Goal: Task Accomplishment & Management: Use online tool/utility

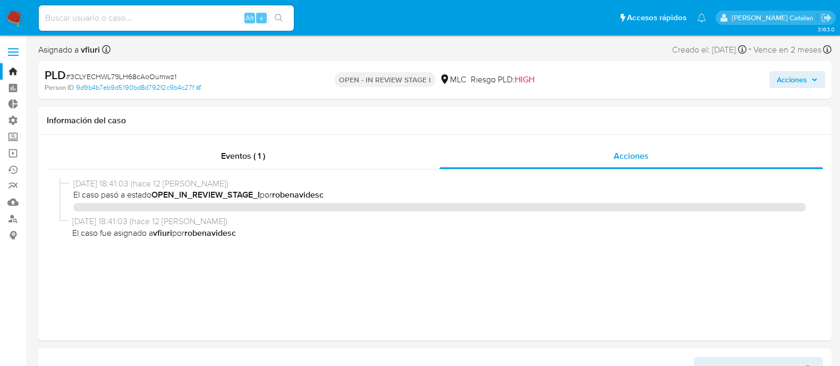
select select "10"
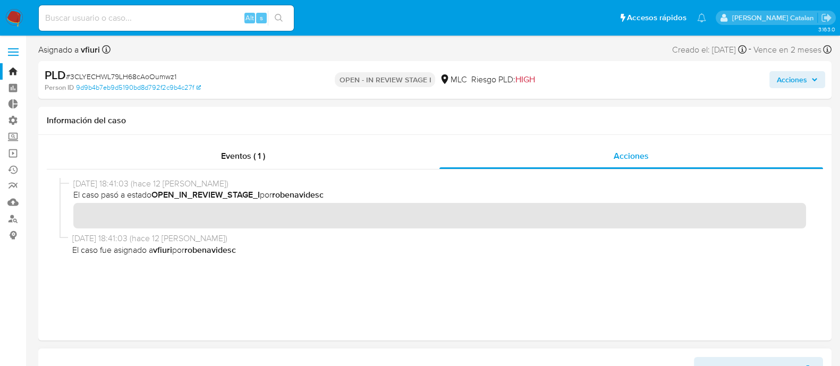
scroll to position [525, 0]
click at [14, 70] on link "Bandeja" at bounding box center [63, 71] width 126 height 16
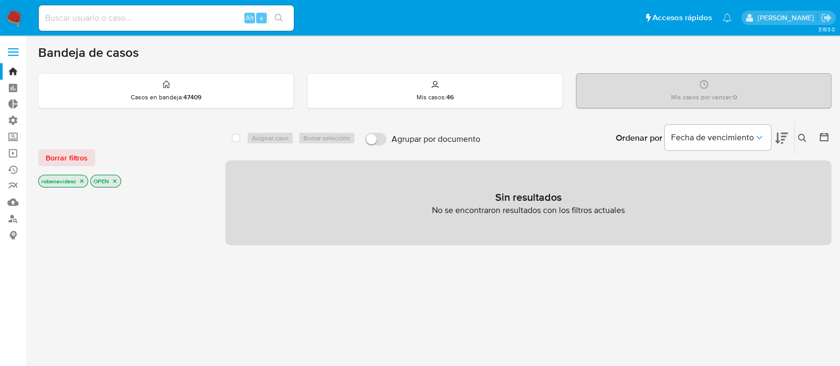
click at [116, 178] on icon "close-filter" at bounding box center [115, 181] width 6 height 6
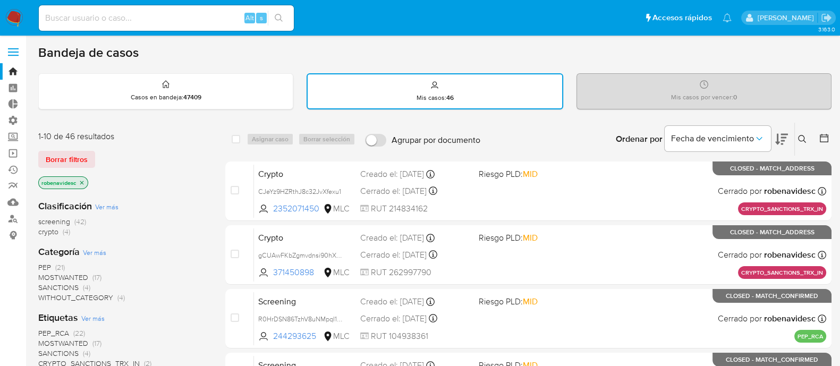
click at [81, 180] on icon "close-filter" at bounding box center [82, 183] width 6 height 6
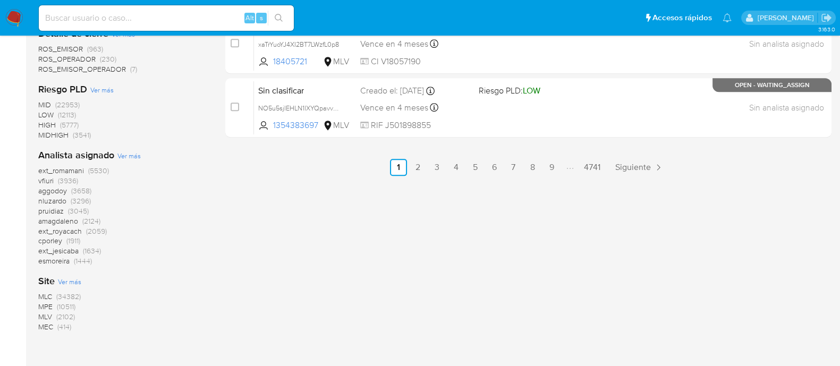
scroll to position [658, 0]
click at [45, 294] on span "MLC" at bounding box center [45, 295] width 14 height 11
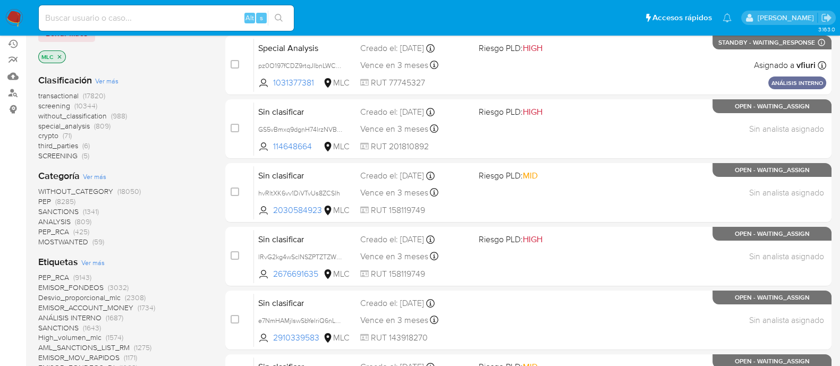
scroll to position [118, 0]
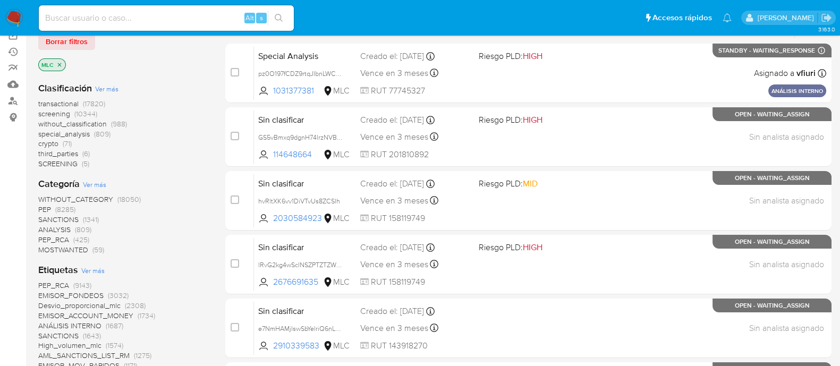
click at [69, 99] on span "transactional" at bounding box center [58, 103] width 40 height 11
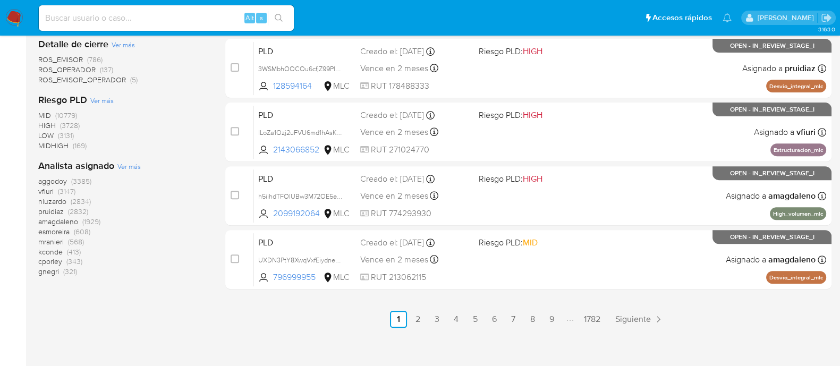
scroll to position [510, 0]
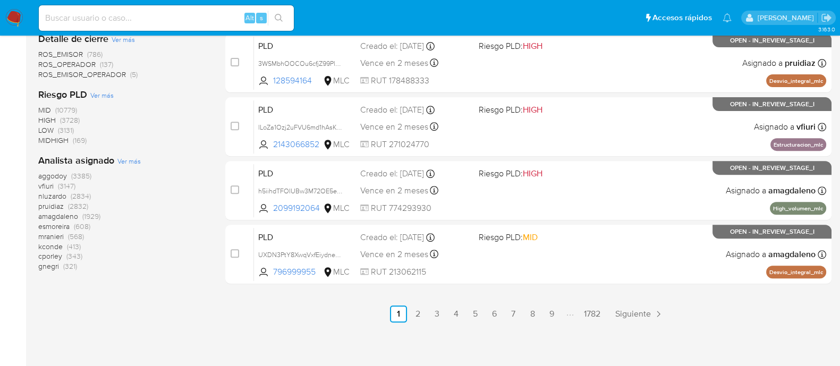
click at [56, 194] on span "nluzardo" at bounding box center [52, 196] width 28 height 11
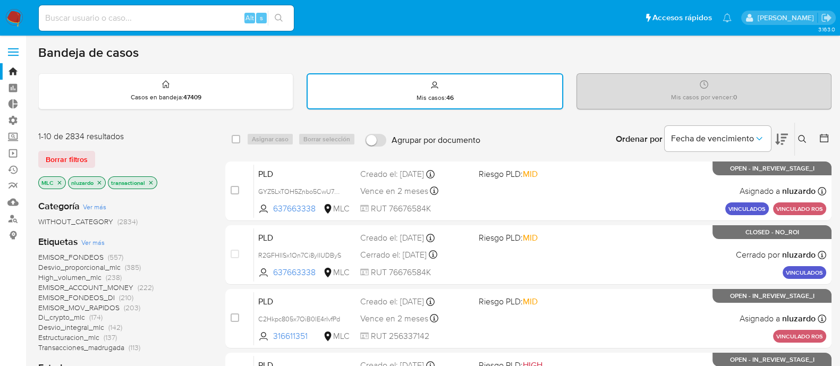
click at [780, 135] on icon at bounding box center [781, 139] width 13 height 13
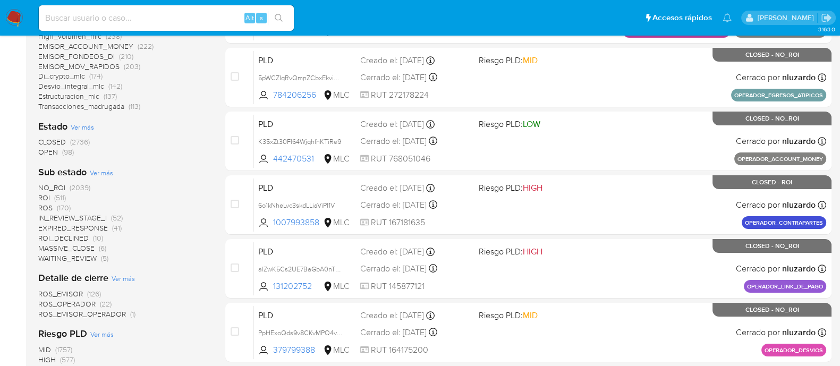
scroll to position [510, 0]
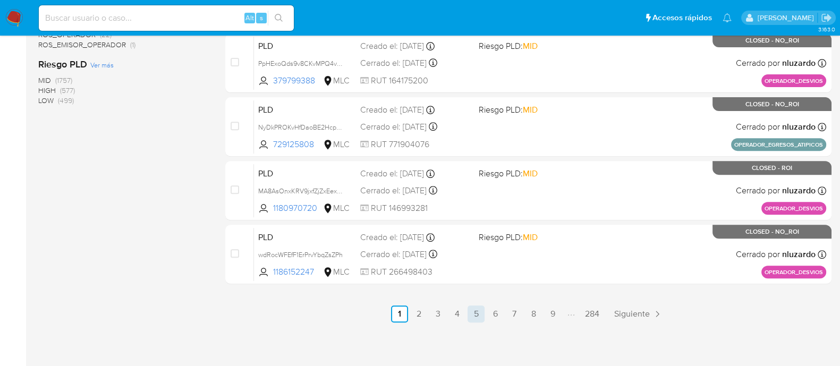
click at [477, 314] on link "5" at bounding box center [475, 313] width 17 height 17
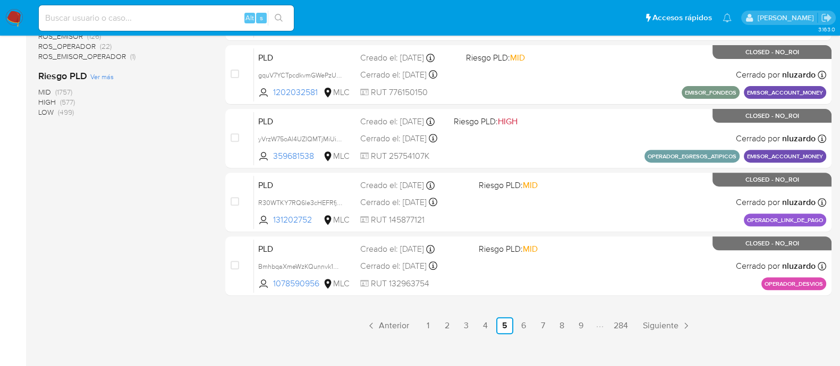
scroll to position [510, 0]
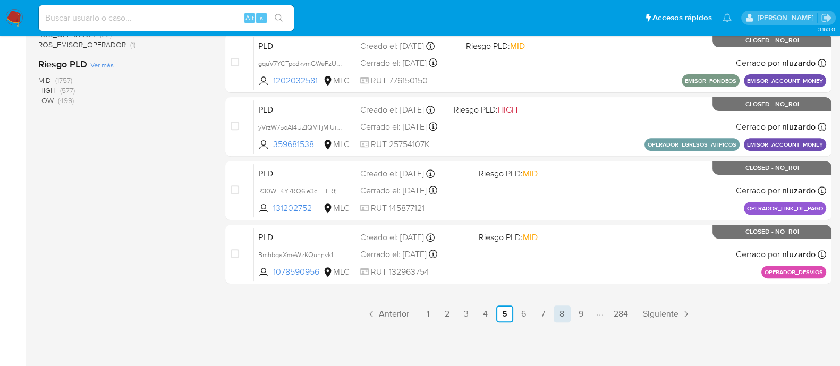
click at [555, 309] on link "8" at bounding box center [562, 313] width 17 height 17
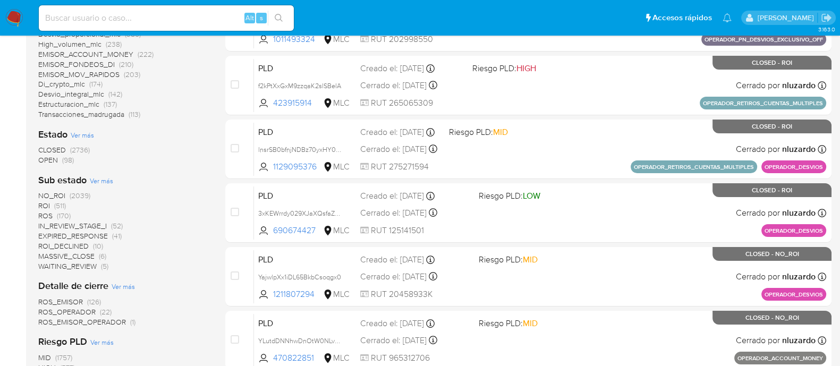
scroll to position [236, 0]
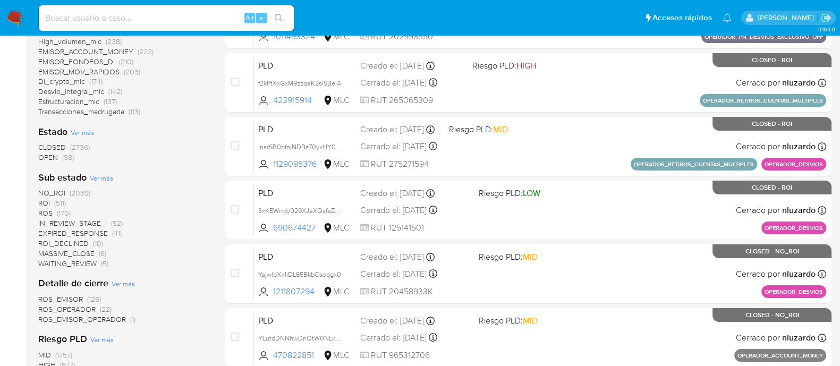
click at [53, 152] on span "OPEN" at bounding box center [48, 157] width 20 height 11
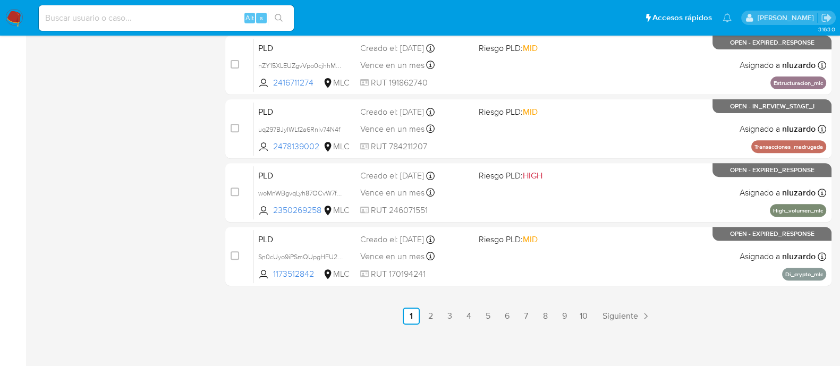
scroll to position [510, 0]
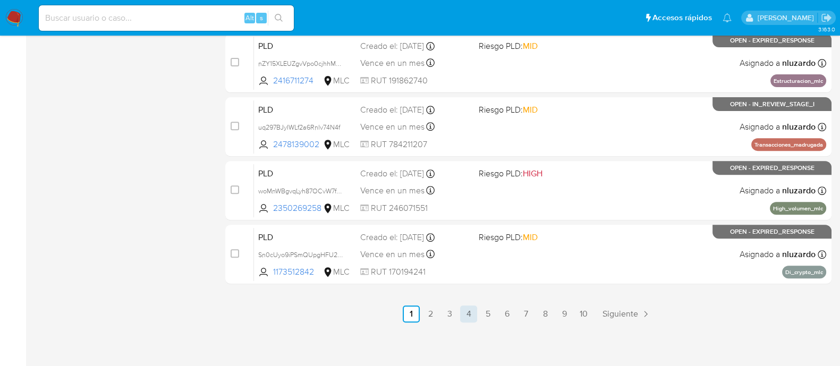
click at [463, 315] on link "4" at bounding box center [468, 313] width 17 height 17
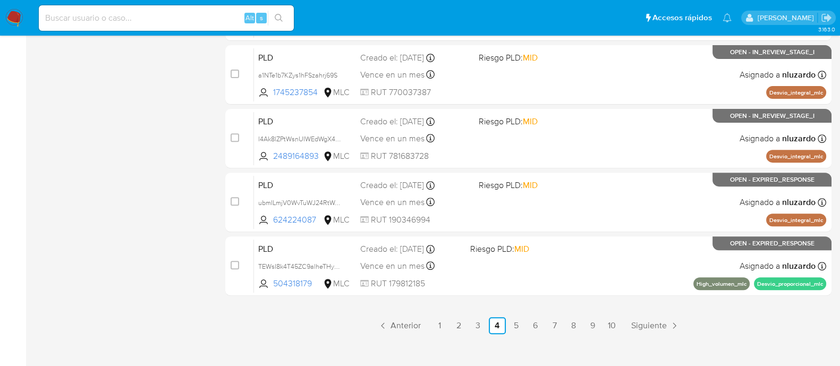
scroll to position [510, 0]
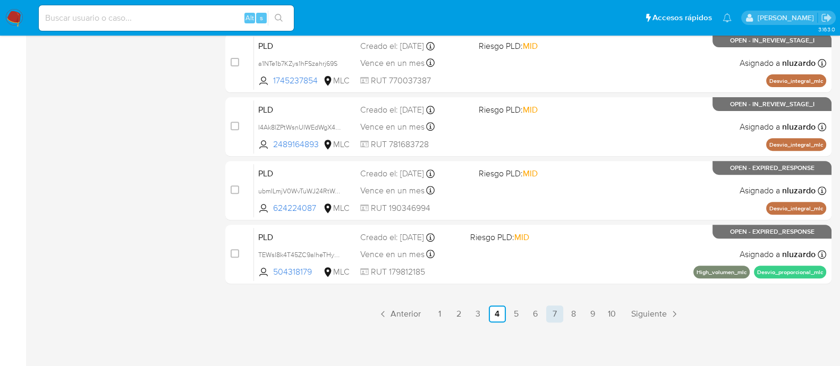
click at [558, 318] on link "7" at bounding box center [554, 313] width 17 height 17
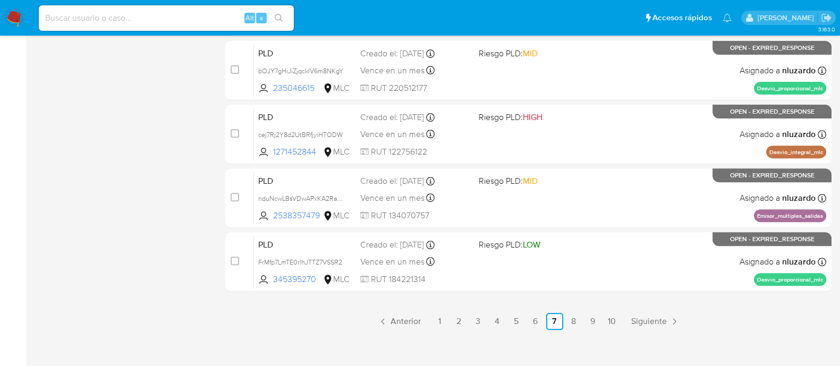
scroll to position [510, 0]
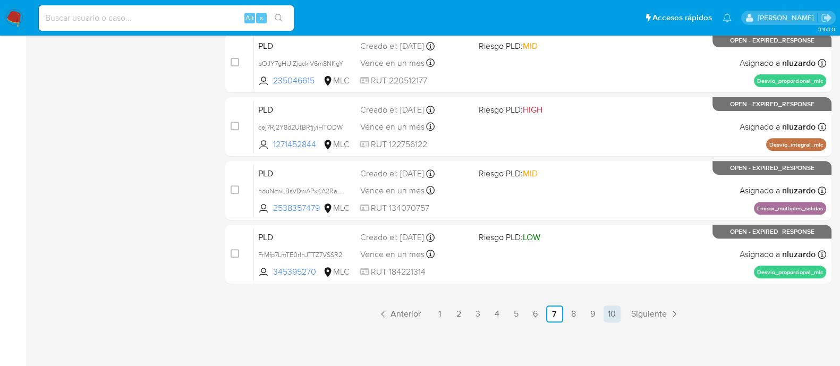
click at [609, 311] on link "10" at bounding box center [611, 313] width 17 height 17
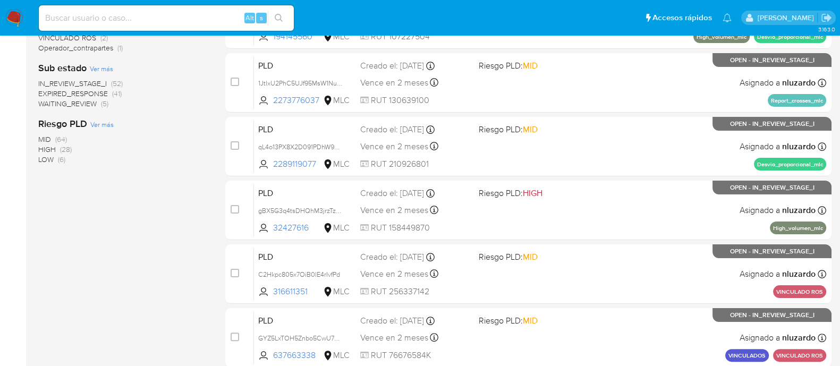
scroll to position [300, 0]
click at [206, 251] on div "91-100 de 98 resultados Borrar filtros MLC nluzardo OPEN transactional Categorí…" at bounding box center [123, 113] width 170 height 583
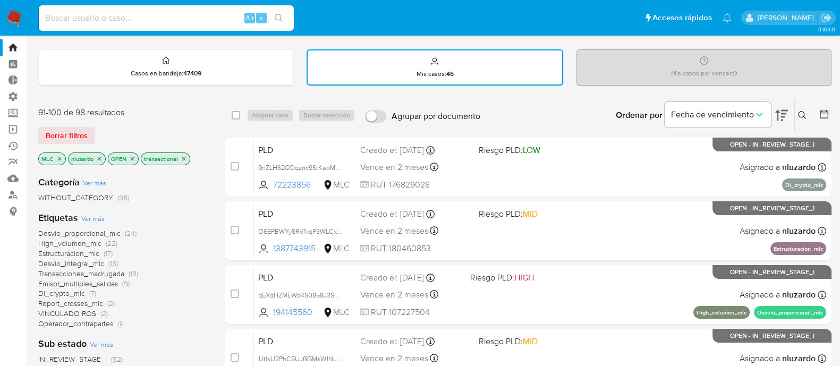
scroll to position [0, 0]
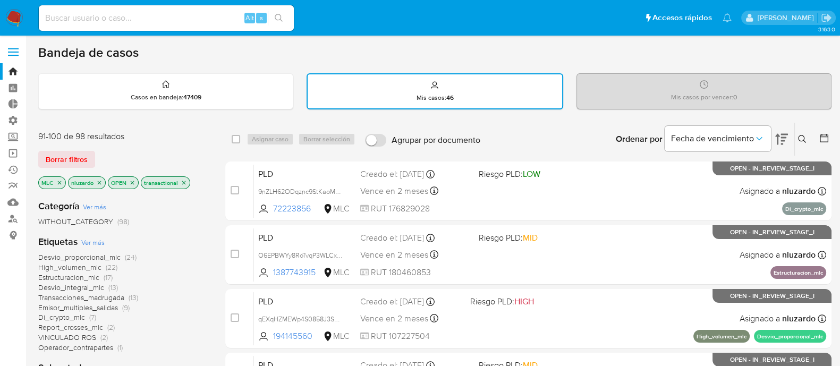
click at [186, 184] on icon "close-filter" at bounding box center [184, 183] width 6 height 6
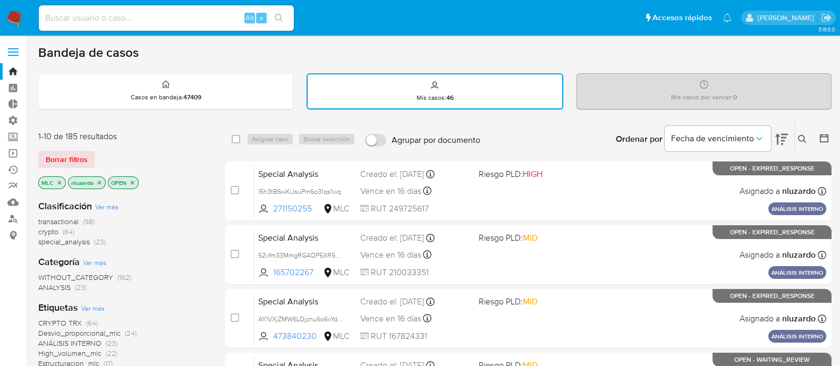
click at [101, 181] on icon "close-filter" at bounding box center [99, 183] width 6 height 6
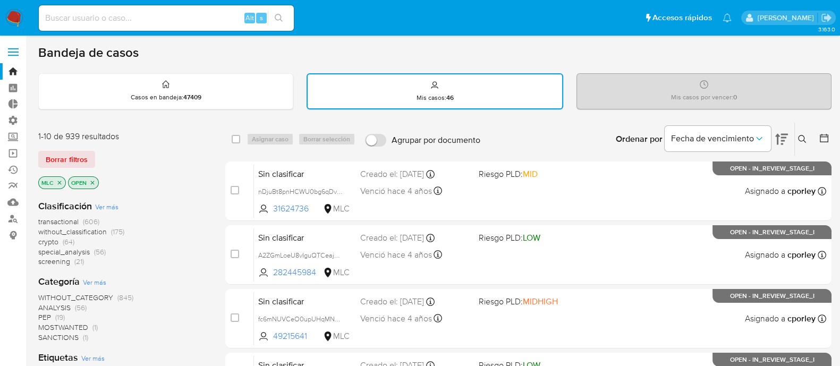
click at [829, 143] on button at bounding box center [825, 139] width 13 height 13
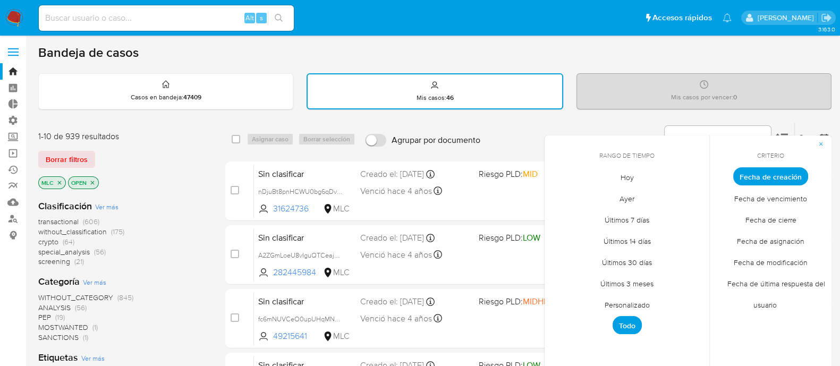
click at [747, 200] on span "Fecha de vencimiento" at bounding box center [770, 199] width 95 height 22
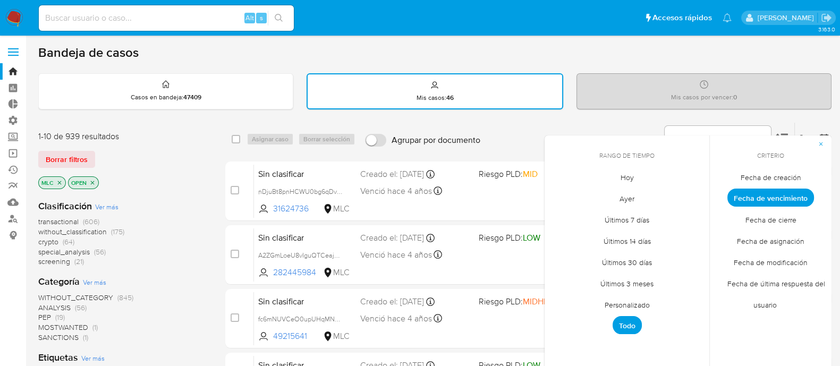
click at [746, 122] on div "select-all-cases-checkbox Asignar caso Borrar selección Agrupar por documento O…" at bounding box center [528, 139] width 606 height 34
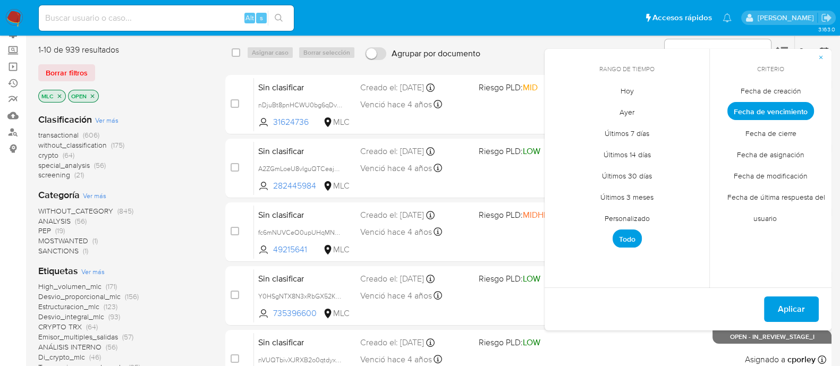
scroll to position [89, 0]
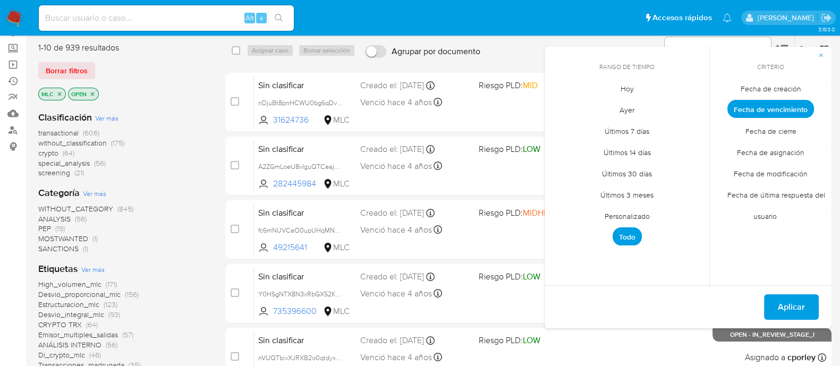
click at [789, 301] on span "Aplicar" at bounding box center [791, 306] width 27 height 23
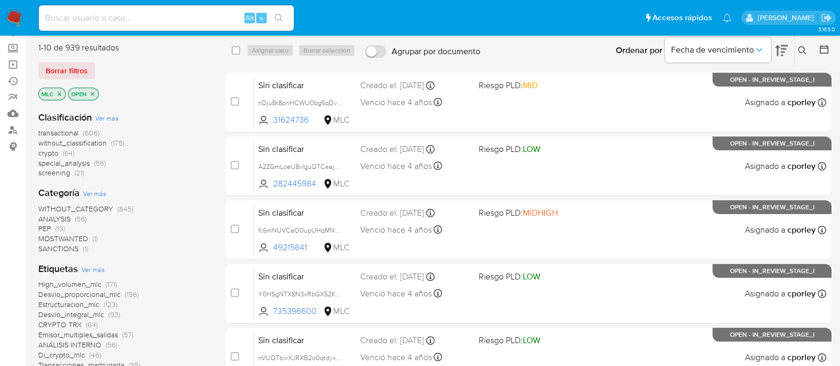
click at [785, 45] on icon at bounding box center [781, 50] width 13 height 11
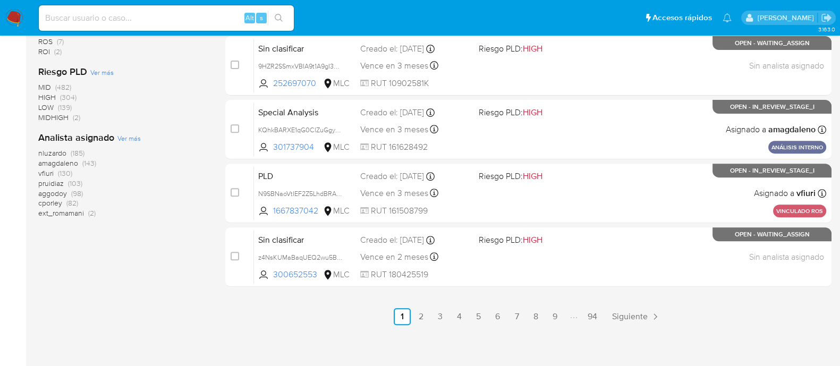
scroll to position [510, 0]
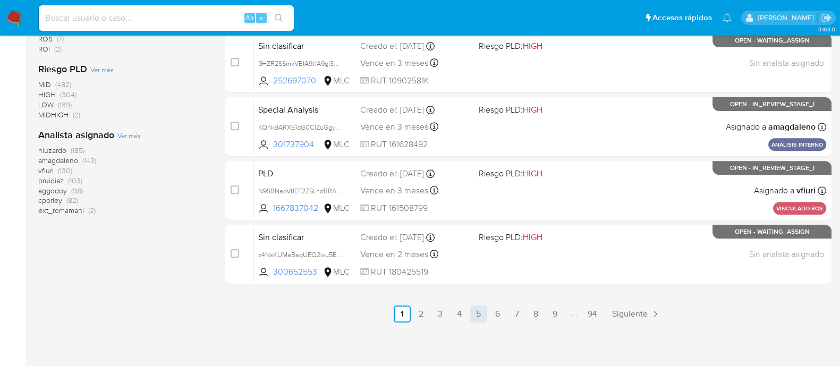
click at [479, 309] on link "5" at bounding box center [478, 313] width 17 height 17
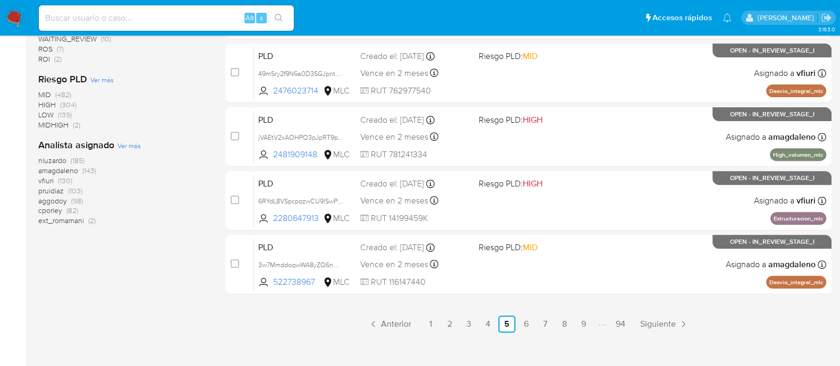
scroll to position [510, 0]
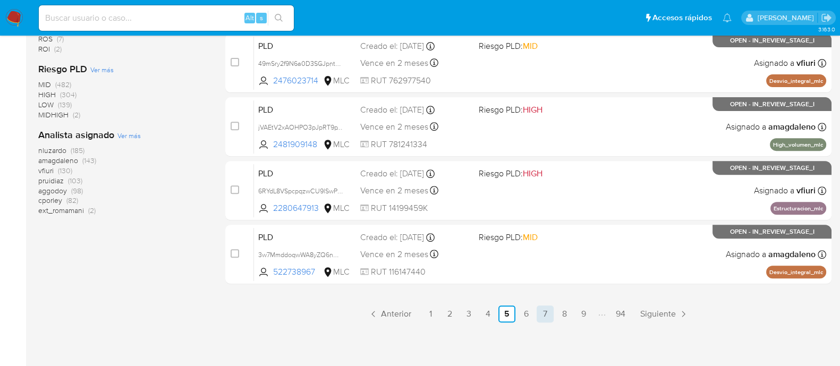
click at [550, 314] on link "7" at bounding box center [545, 313] width 17 height 17
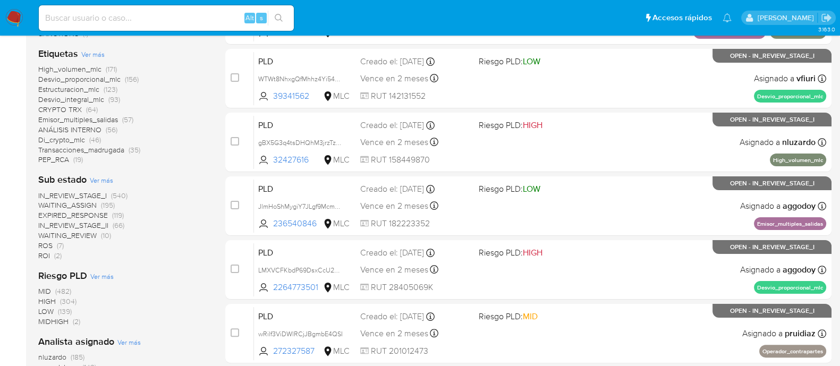
scroll to position [510, 0]
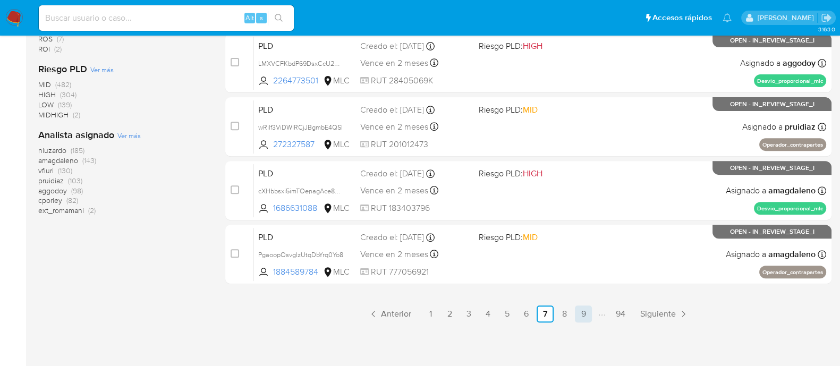
click at [582, 312] on link "9" at bounding box center [583, 313] width 17 height 17
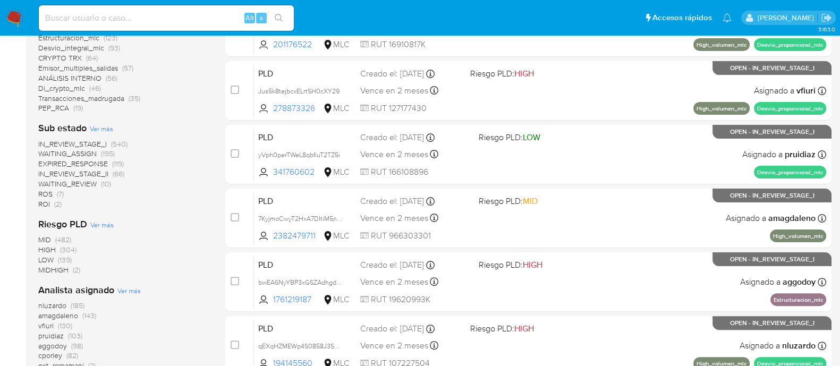
scroll to position [510, 0]
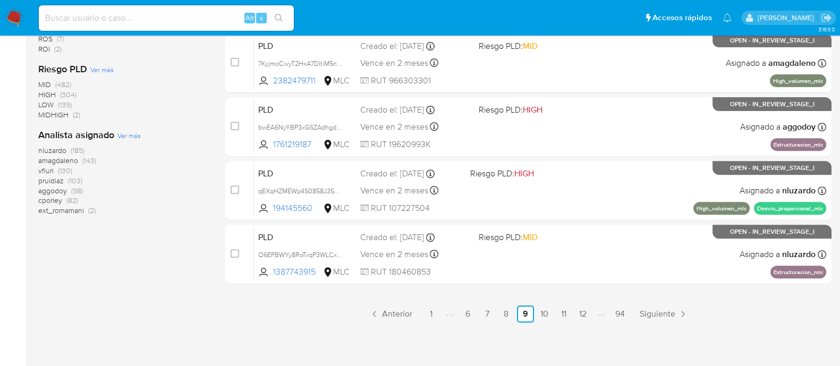
click at [582, 312] on link "12" at bounding box center [582, 313] width 17 height 17
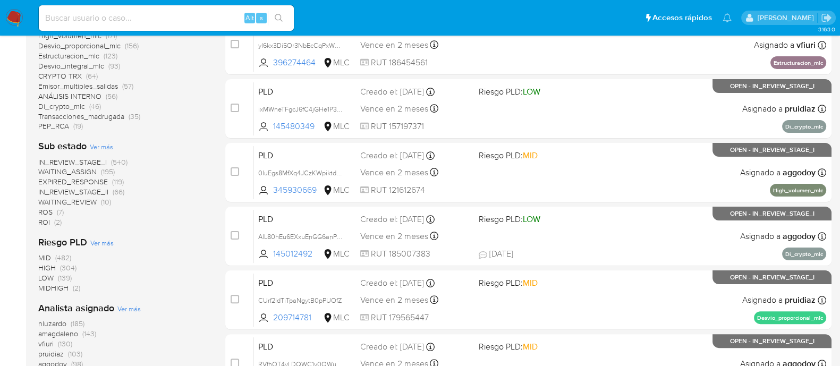
scroll to position [510, 0]
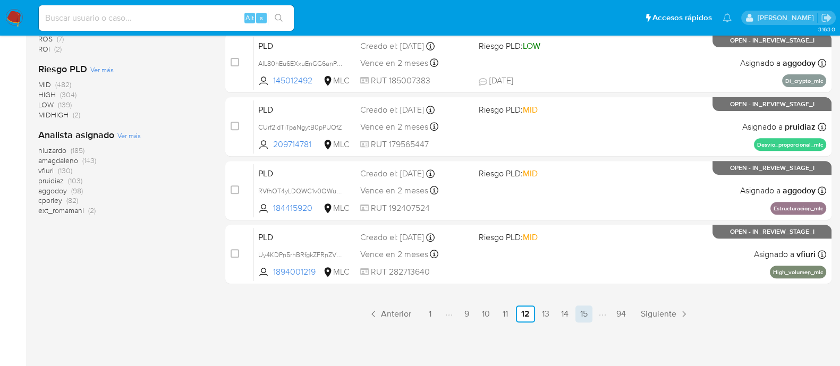
click at [585, 309] on link "15" at bounding box center [583, 313] width 17 height 17
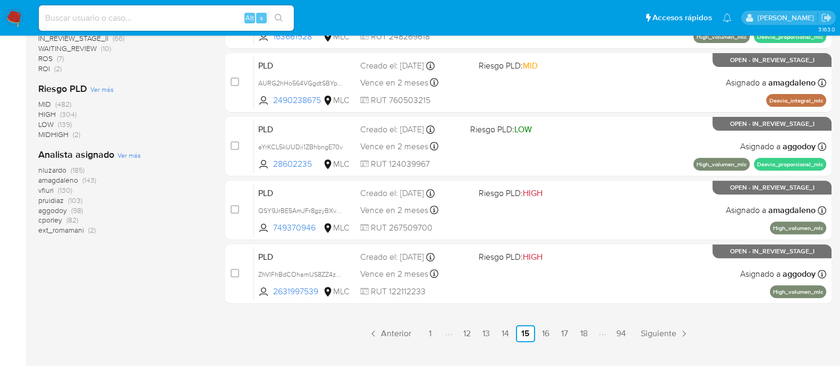
scroll to position [510, 0]
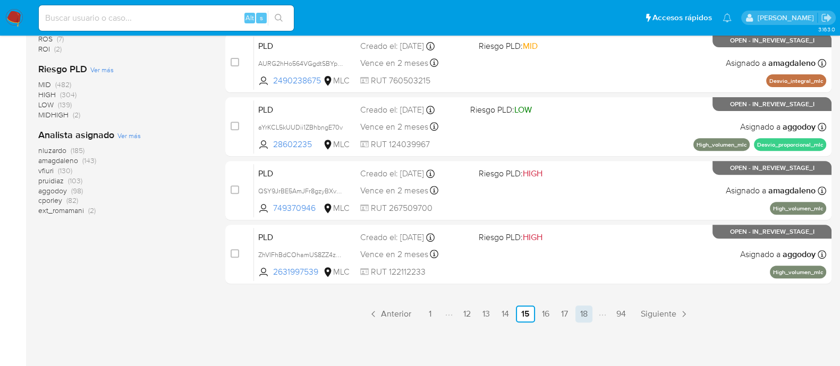
click at [585, 309] on link "18" at bounding box center [583, 313] width 17 height 17
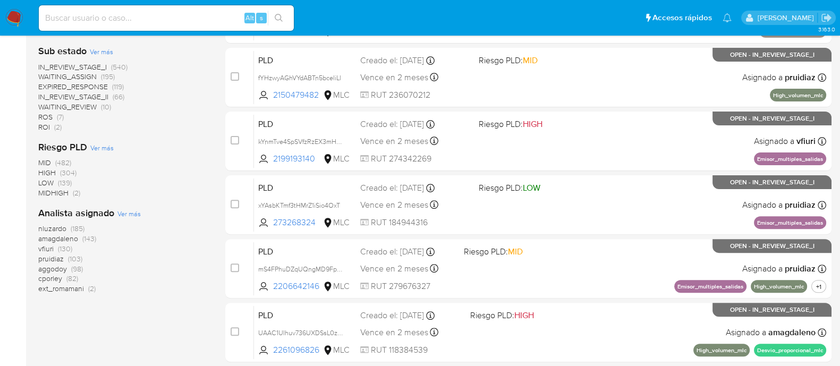
scroll to position [510, 0]
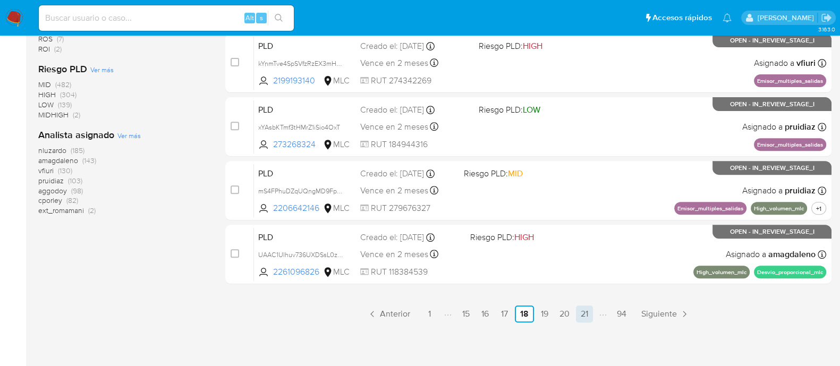
click at [584, 305] on link "21" at bounding box center [584, 313] width 17 height 17
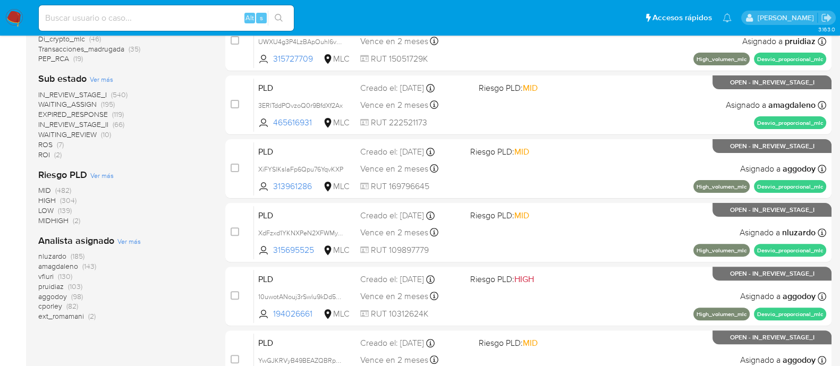
scroll to position [510, 0]
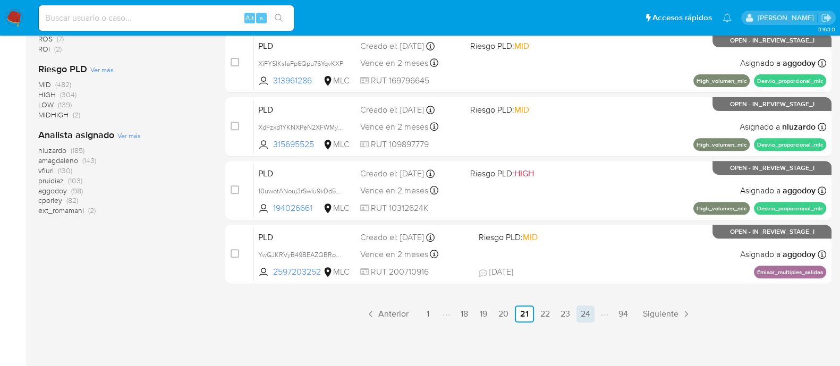
click at [583, 312] on link "24" at bounding box center [585, 313] width 18 height 17
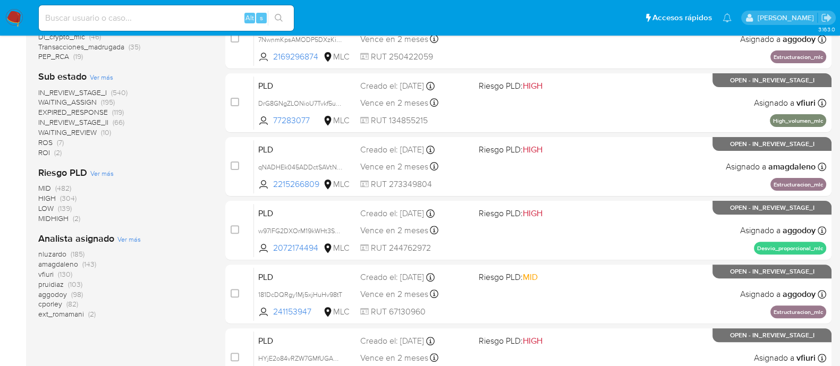
scroll to position [510, 0]
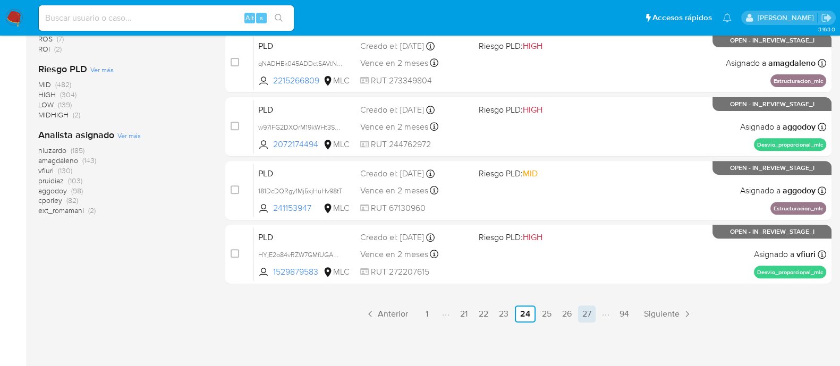
click at [585, 312] on link "27" at bounding box center [587, 313] width 18 height 17
